Goal: Task Accomplishment & Management: Complete application form

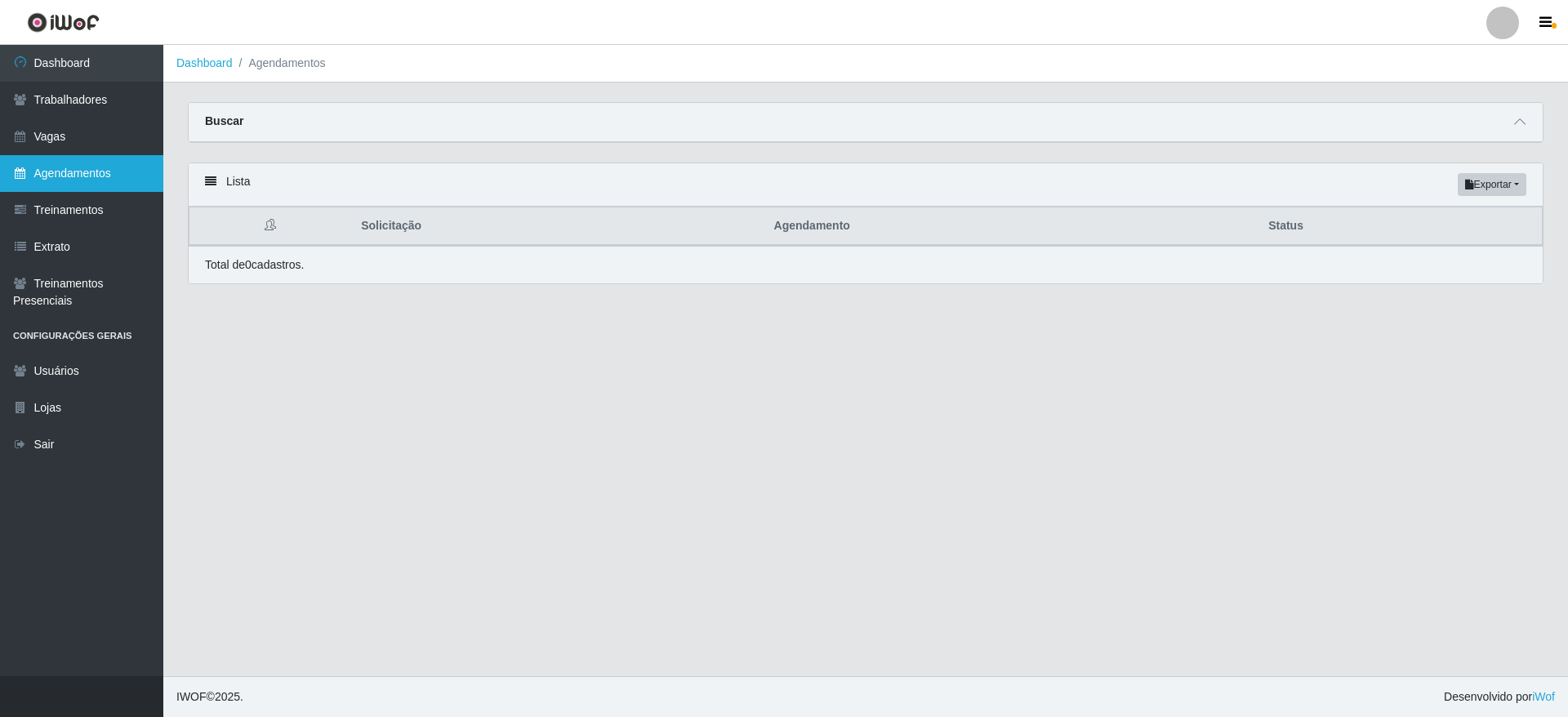
click at [91, 166] on link "Agendamentos" at bounding box center [81, 174] width 164 height 37
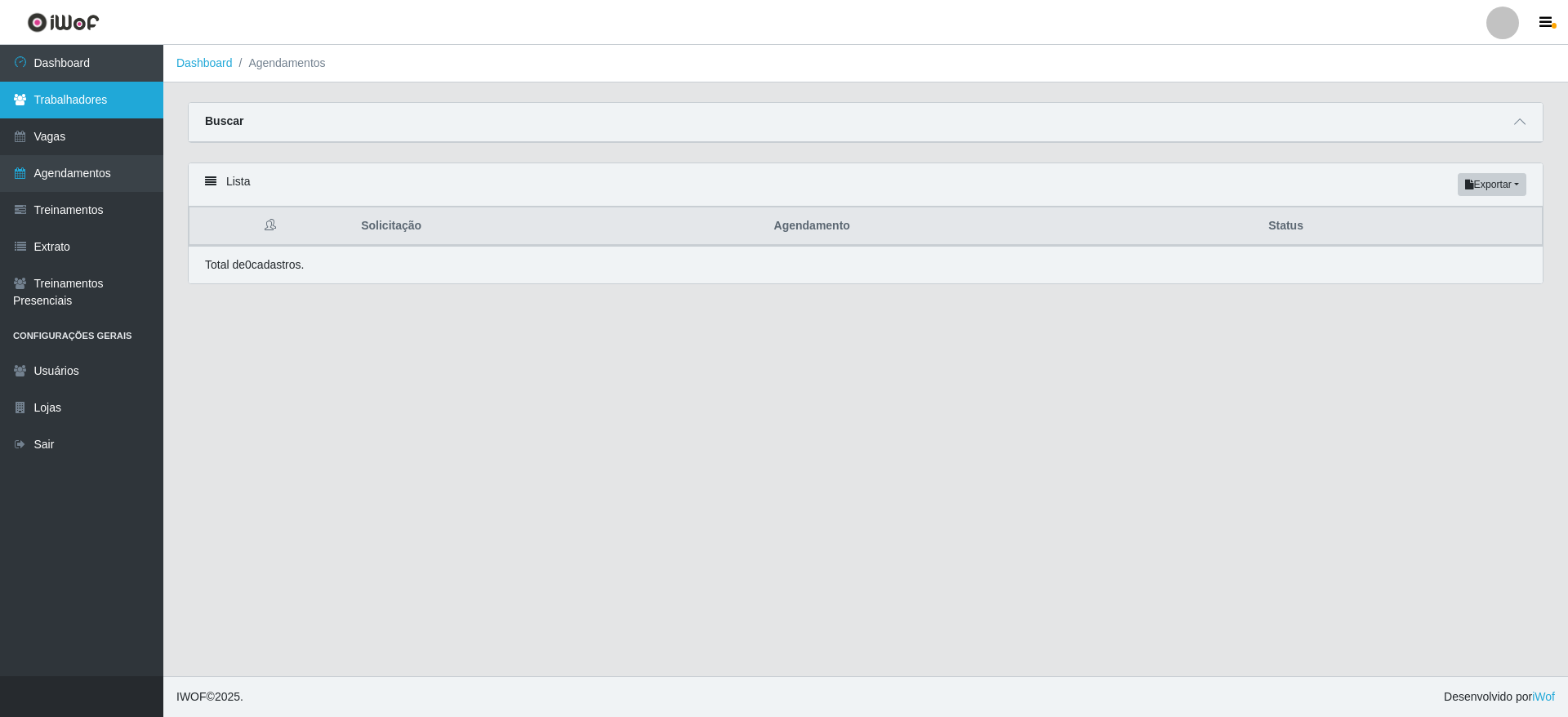
click at [69, 96] on link "Trabalhadores" at bounding box center [81, 100] width 164 height 37
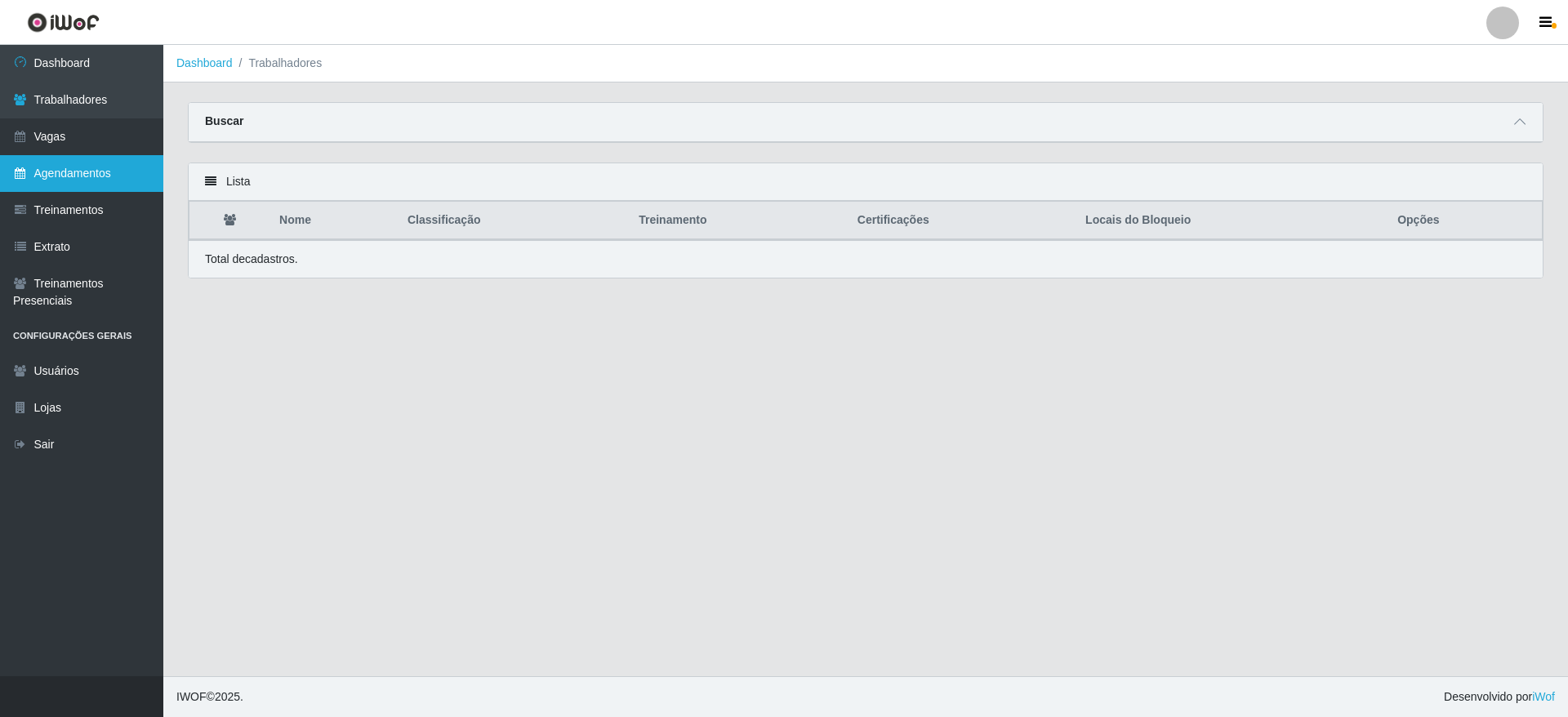
click at [89, 170] on link "Agendamentos" at bounding box center [81, 174] width 164 height 37
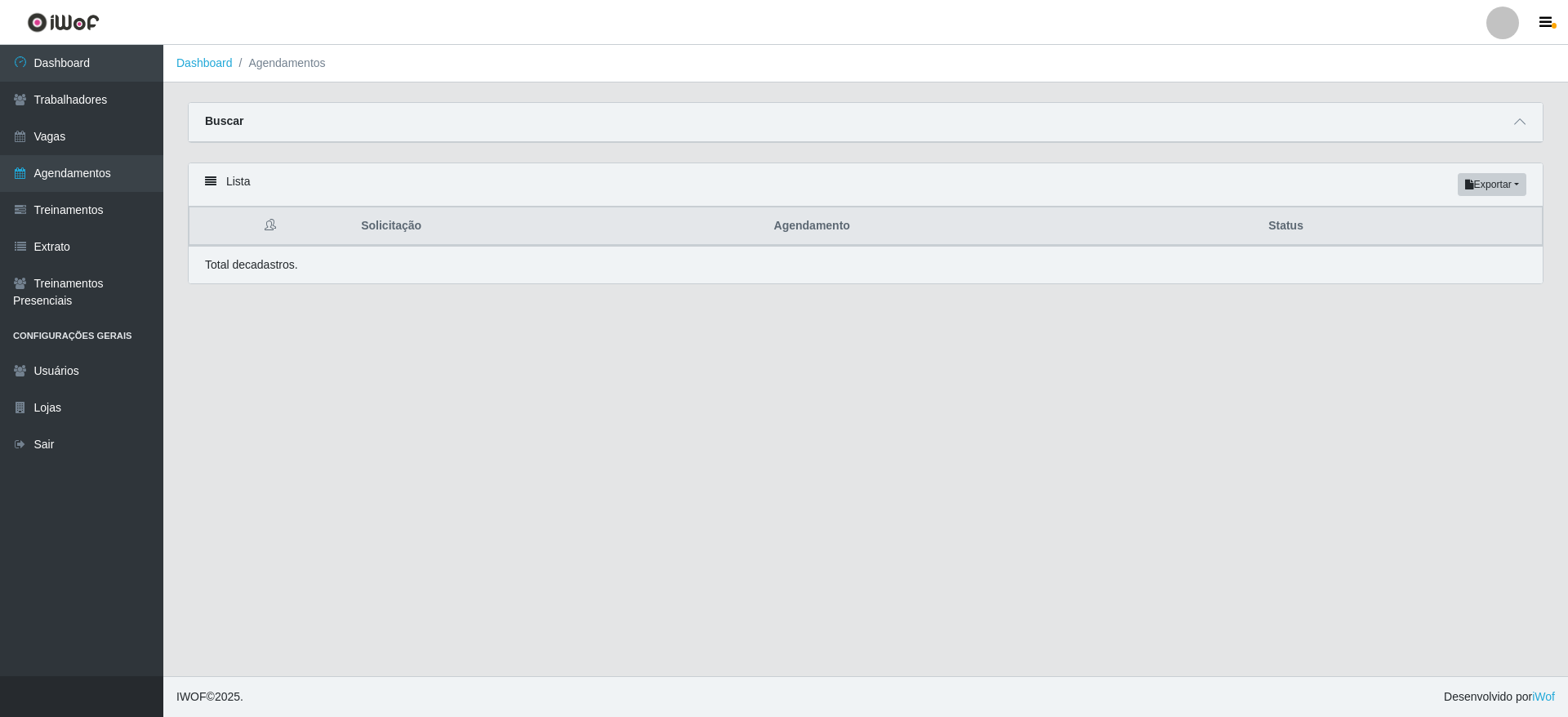
click at [1529, 126] on span at bounding box center [1519, 122] width 19 height 18
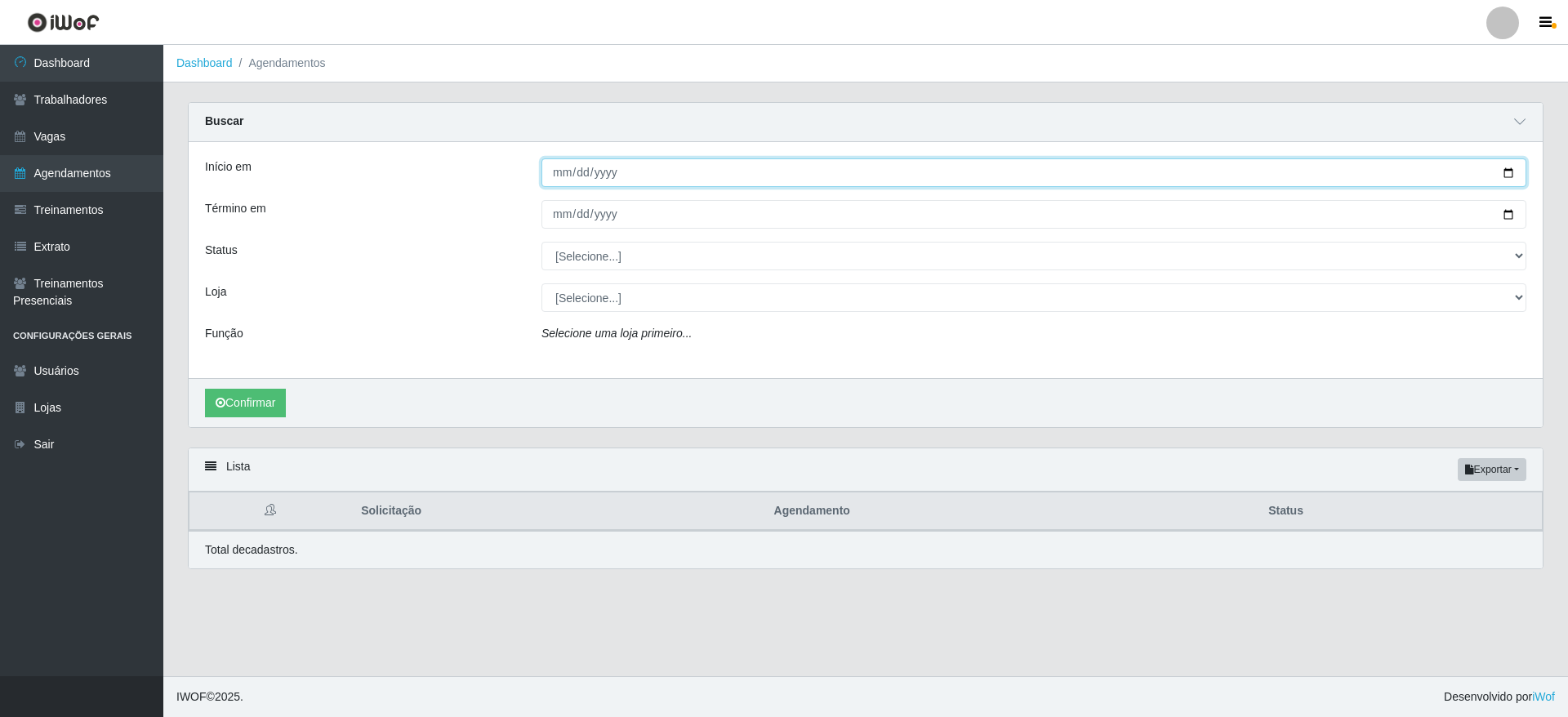
click at [651, 164] on input "Início em" at bounding box center [1034, 173] width 985 height 29
click at [1515, 168] on input "Início em" at bounding box center [1034, 173] width 985 height 29
type input "[DATE]"
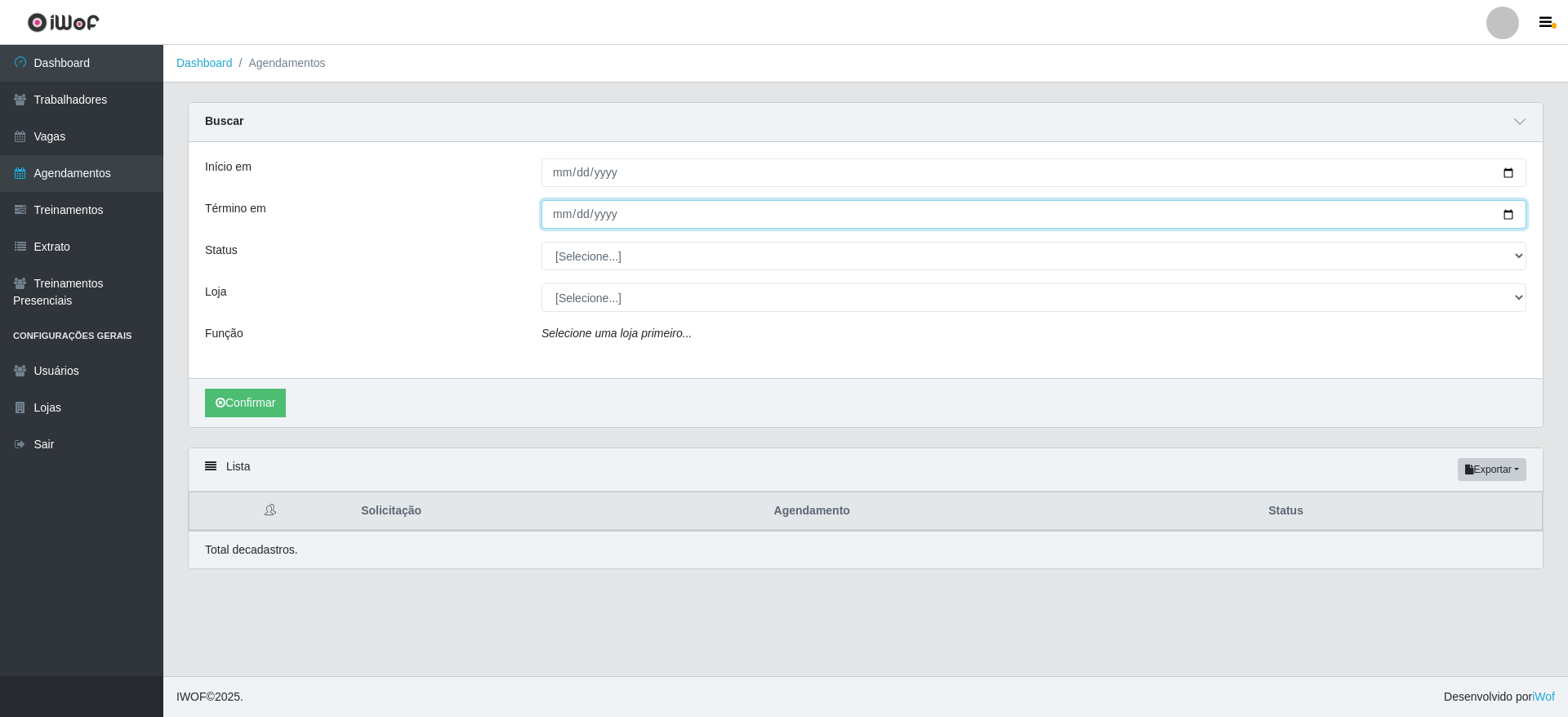
click at [1512, 213] on input "Término em" at bounding box center [1034, 215] width 985 height 29
type input "[DATE]"
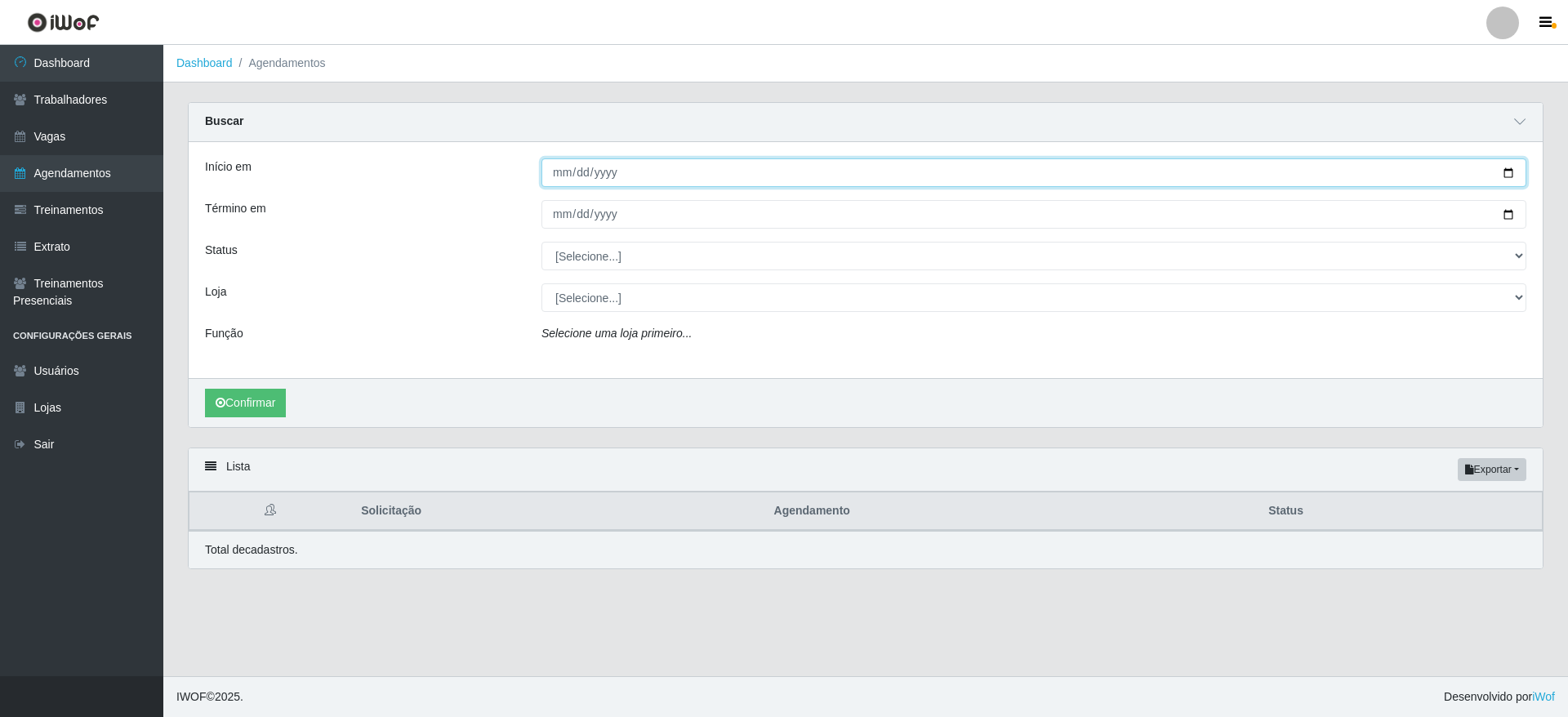
click at [1498, 168] on input "[DATE]" at bounding box center [1034, 173] width 985 height 29
click at [1511, 168] on input "[DATE]" at bounding box center [1034, 173] width 985 height 29
drag, startPoint x: 1513, startPoint y: 173, endPoint x: 1485, endPoint y: 173, distance: 28.0
click at [1506, 173] on input "[DATE]" at bounding box center [1034, 173] width 985 height 29
type input "[DATE]"
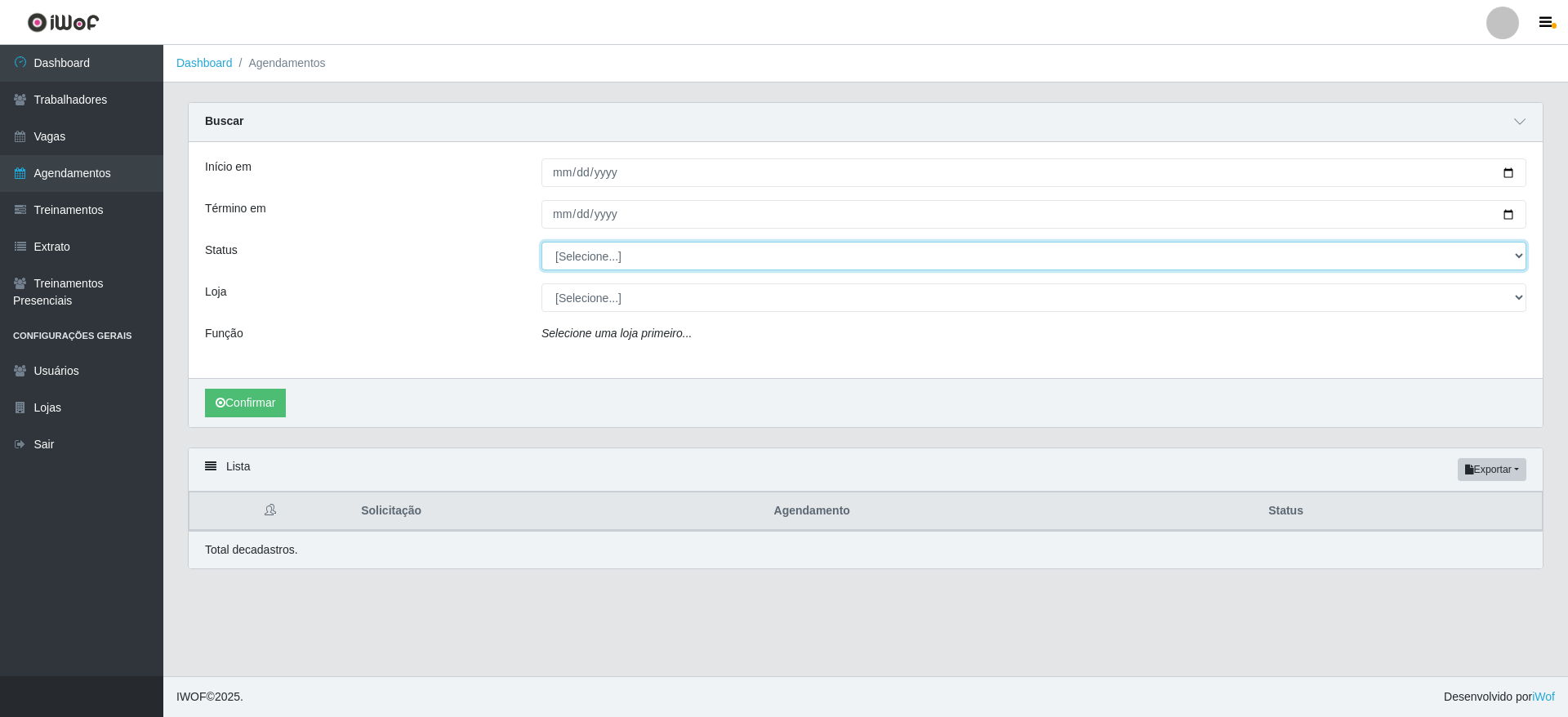
click at [589, 262] on select "[Selecione...] AGENDADO AGUARDANDO LIBERAR EM ANDAMENTO EM REVISÃO FINALIZADO C…" at bounding box center [1034, 256] width 985 height 29
select select "AGENDADO"
click at [542, 242] on select "[Selecione...] AGENDADO AGUARDANDO LIBERAR EM ANDAMENTO EM REVISÃO FINALIZADO C…" at bounding box center [1034, 256] width 985 height 29
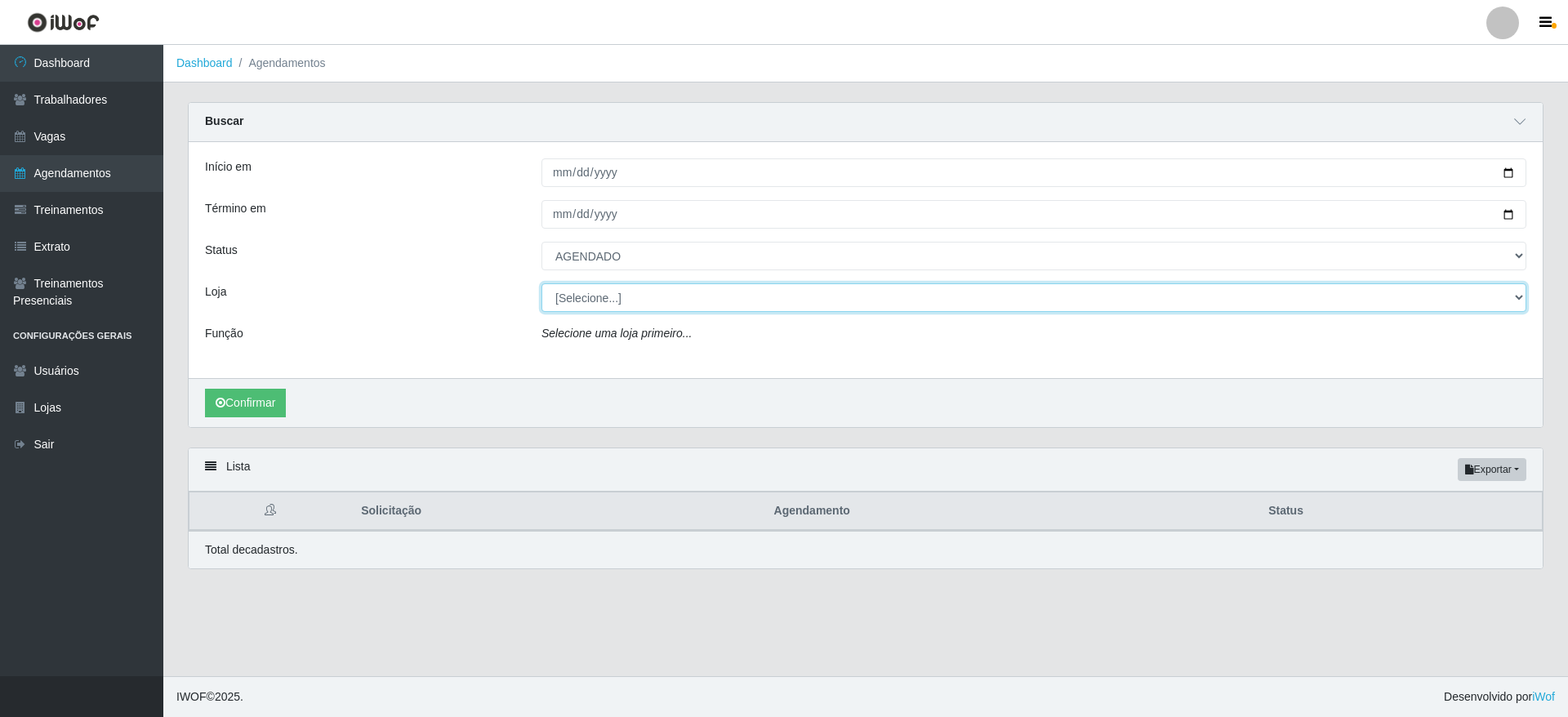
click at [611, 304] on select "[Selecione...] Atacado Vem - [GEOGRAPHIC_DATA] 30 Laranjeiras Velha Atacado Vem…" at bounding box center [1034, 298] width 985 height 29
select select "437"
click at [542, 284] on select "[Selecione...] Atacado Vem - [GEOGRAPHIC_DATA] 30 Laranjeiras Velha Atacado Vem…" at bounding box center [1034, 298] width 985 height 29
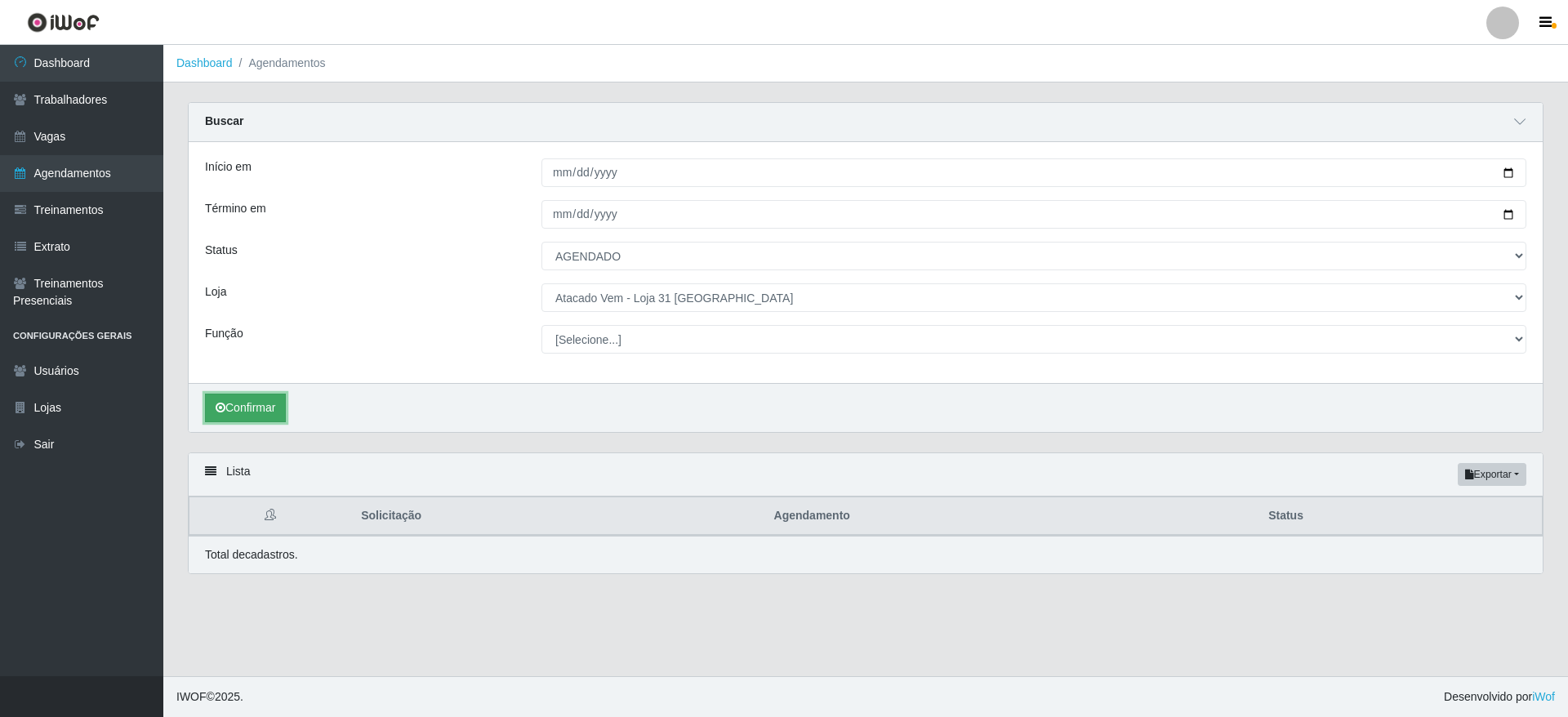
click at [277, 407] on button "Confirmar" at bounding box center [245, 408] width 80 height 29
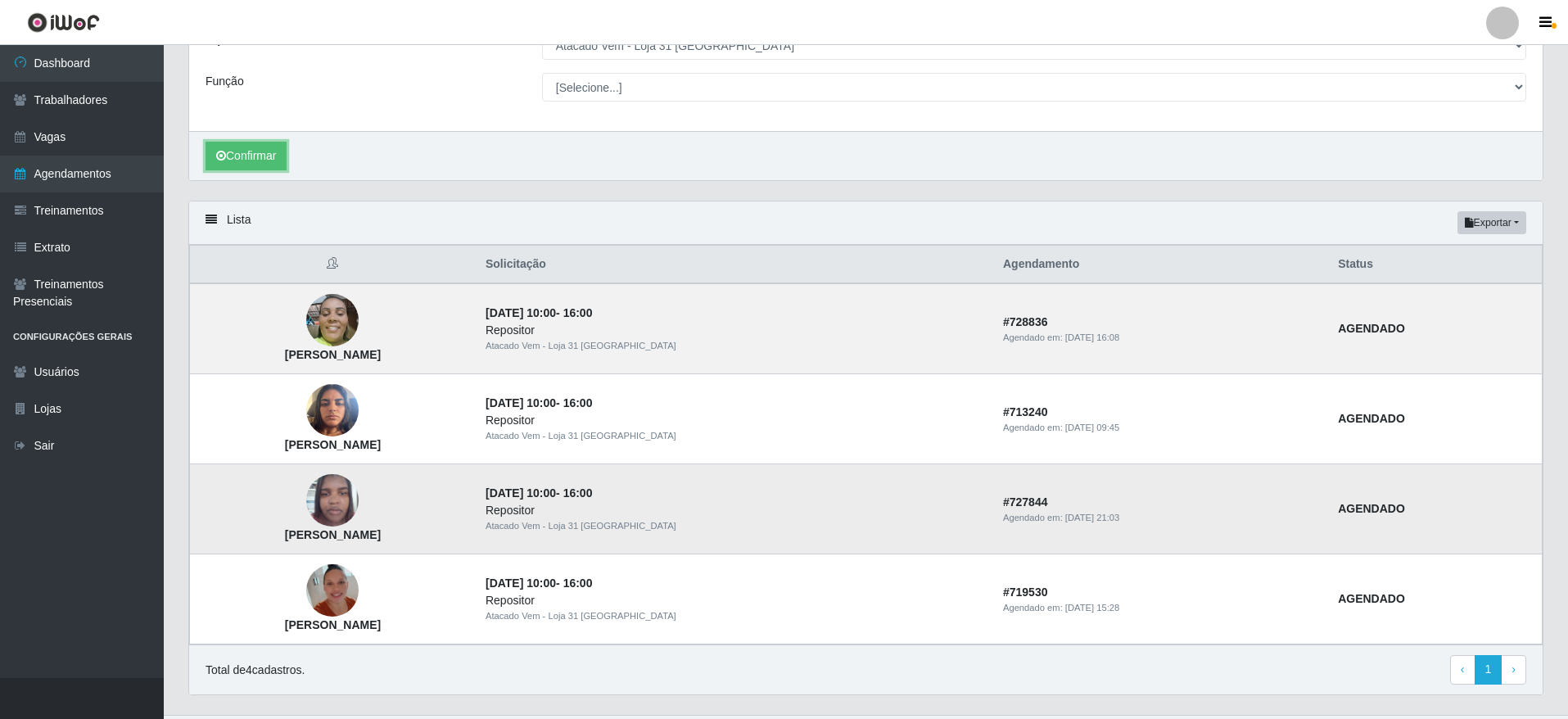
scroll to position [291, 0]
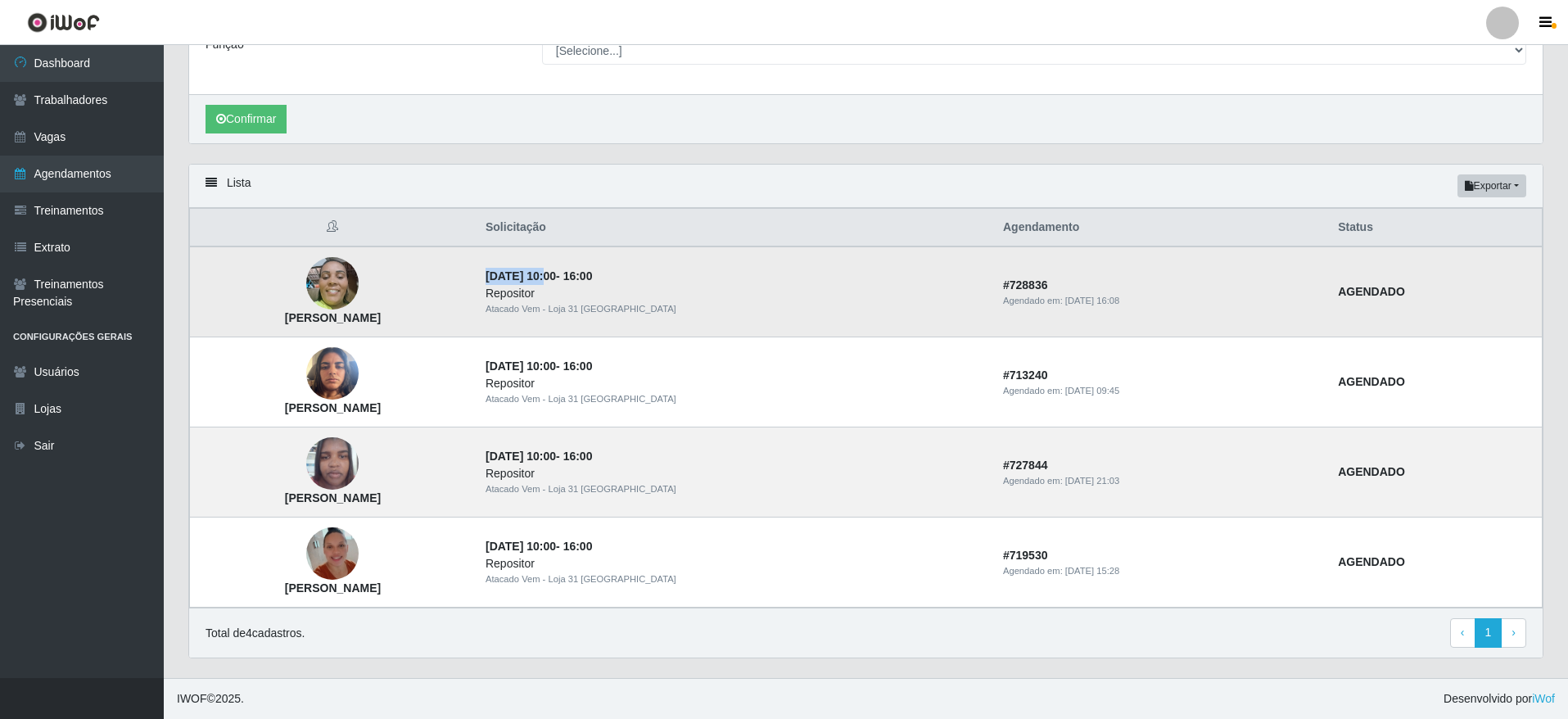
drag, startPoint x: 659, startPoint y: 276, endPoint x: 748, endPoint y: 272, distance: 89.1
click at [556, 273] on time "[DATE] 10:00" at bounding box center [521, 276] width 71 height 13
click at [805, 288] on div "Repositor" at bounding box center [735, 293] width 498 height 17
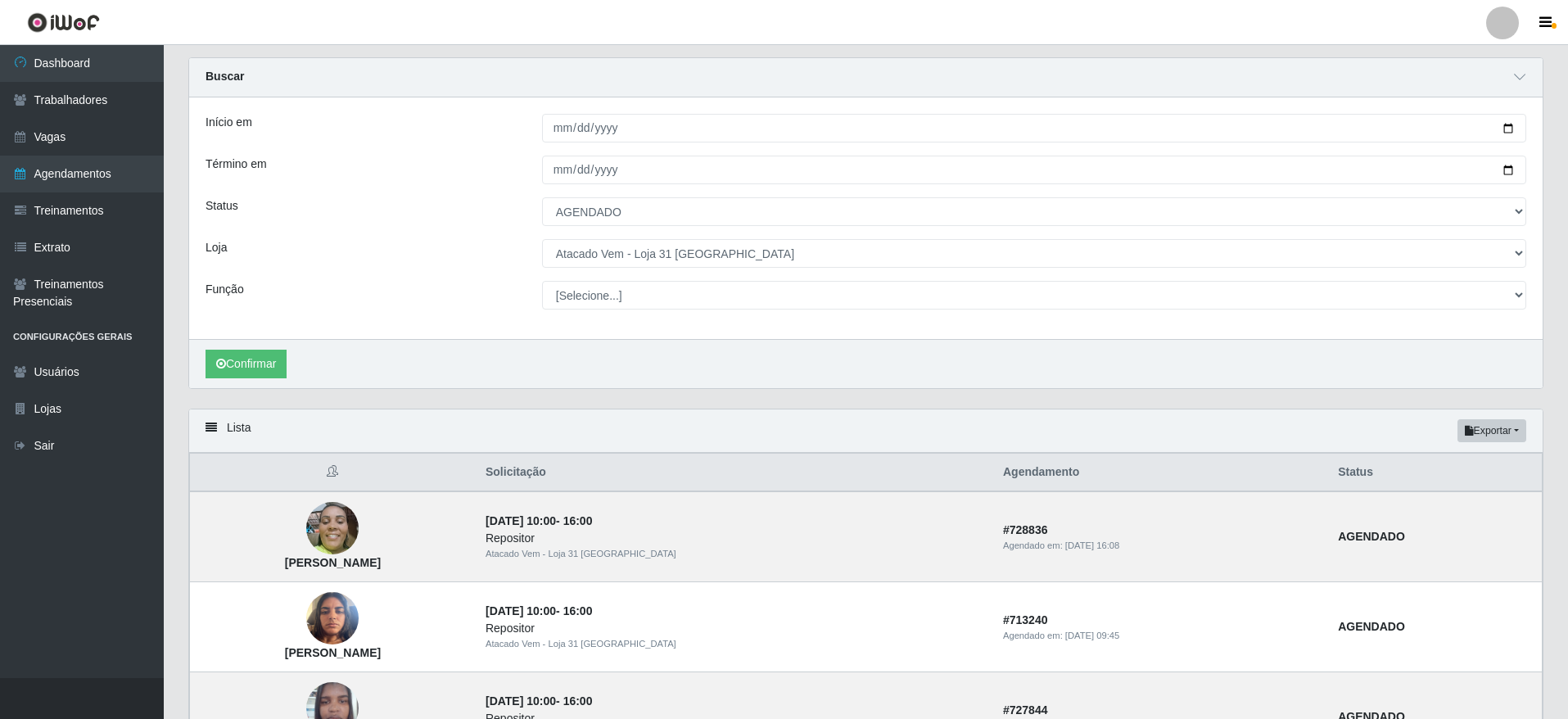
scroll to position [0, 0]
